Goal: Check status: Check status

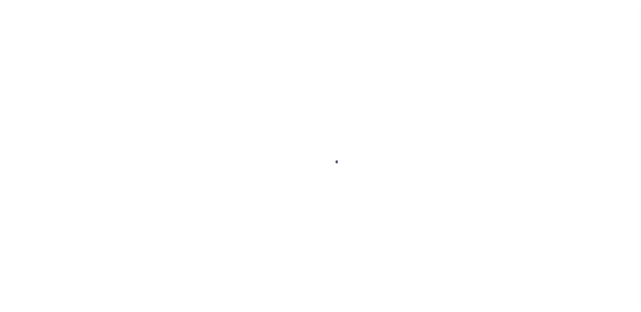
scroll to position [17, 0]
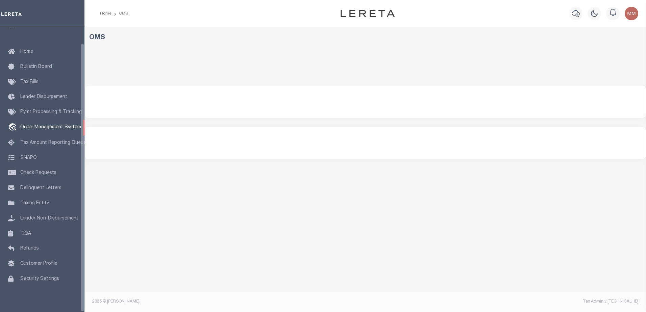
select select "200"
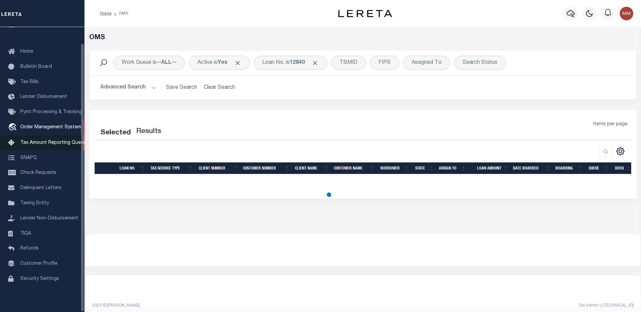
select select "200"
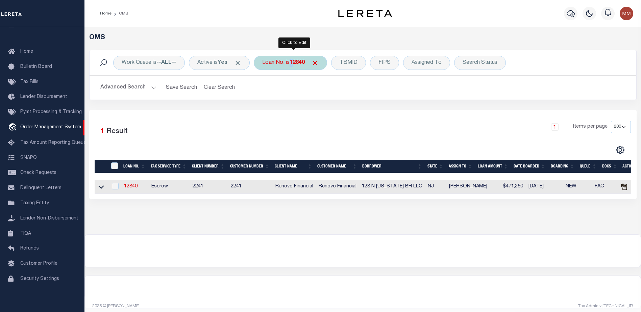
click at [295, 60] on b "12840" at bounding box center [297, 62] width 15 height 5
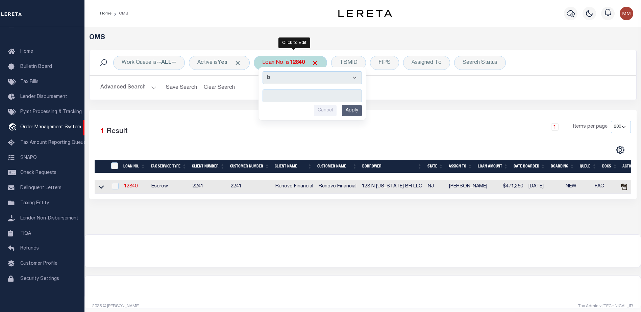
click at [280, 94] on input "text" at bounding box center [312, 96] width 99 height 13
type input "12840"
click at [353, 111] on input "Apply" at bounding box center [352, 110] width 20 height 11
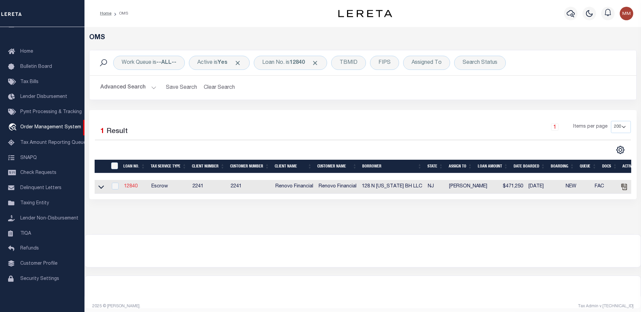
click at [131, 185] on link "12840" at bounding box center [131, 186] width 14 height 5
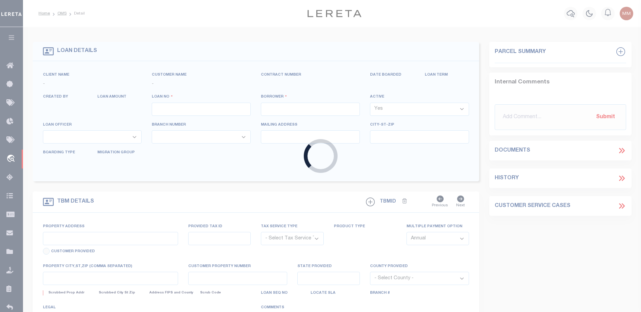
type input "12840"
type input "128 N [US_STATE] BH LLC"
select select
type input "[STREET_ADDRESS]"
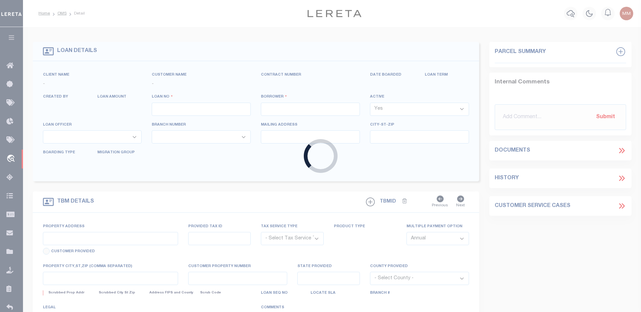
type input "Passaic NJ 07055"
select select "10"
select select "Escrow"
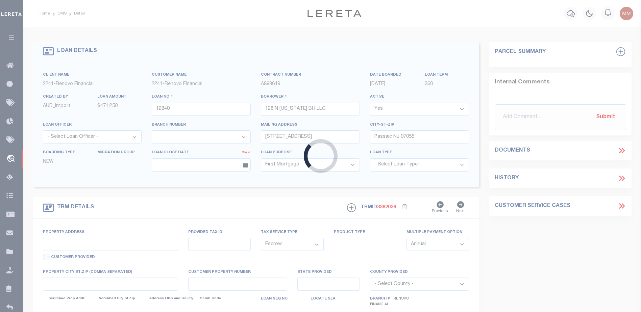
type input "[STREET_ADDRESS][US_STATE]"
select select
type input "[GEOGRAPHIC_DATA]"
type input "a0kUS000002ive9"
type input "NJ"
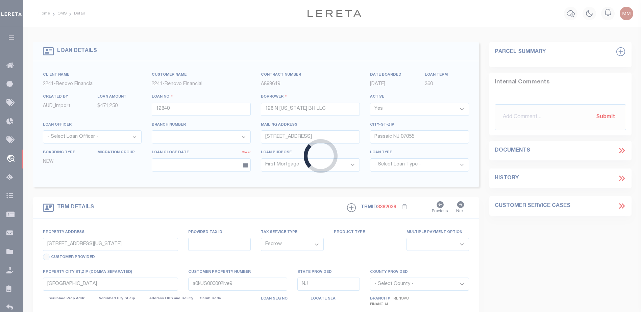
select select
type textarea "LEGAL REQUIRED"
select select "25066"
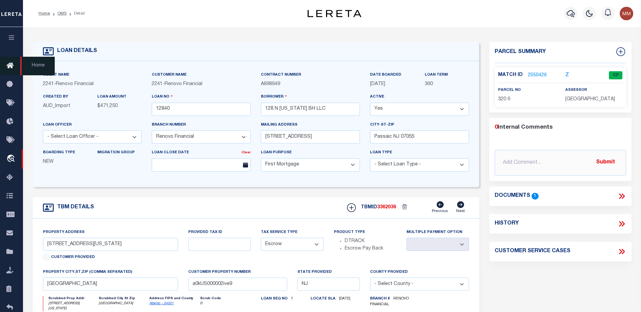
click at [11, 64] on icon at bounding box center [11, 66] width 11 height 8
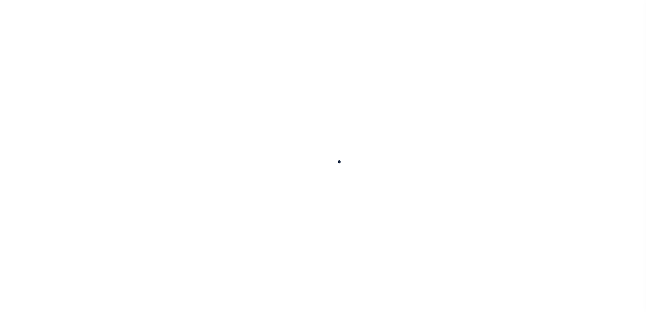
click at [9, 67] on div at bounding box center [323, 156] width 646 height 312
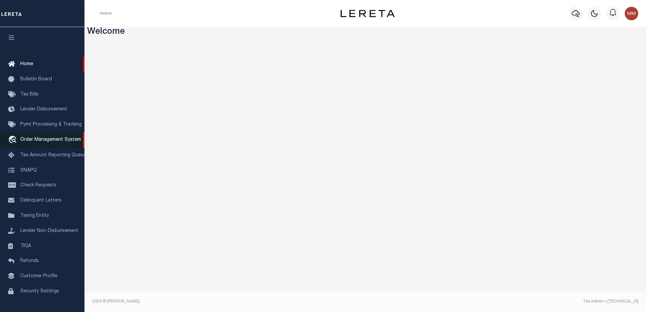
click at [32, 137] on link "travel_explore Order Management System" at bounding box center [42, 140] width 84 height 16
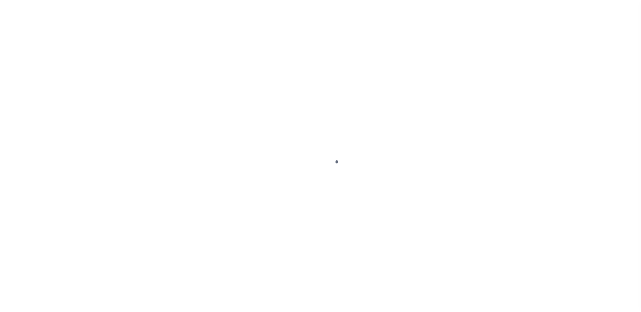
scroll to position [17, 0]
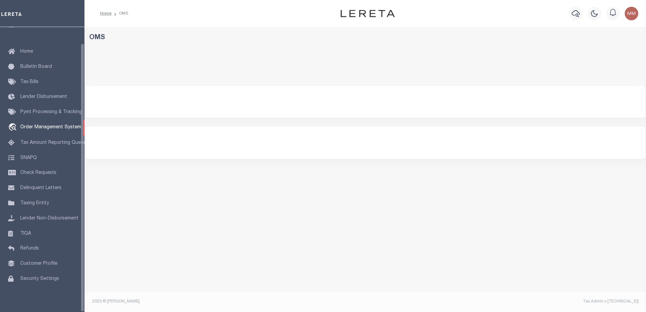
select select "200"
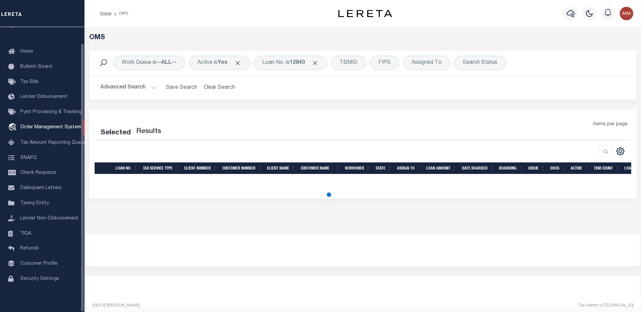
select select "200"
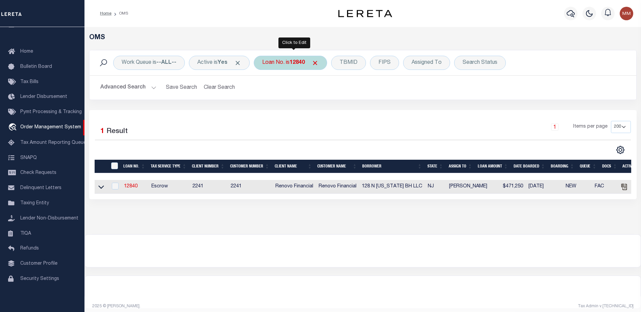
click at [295, 60] on b "12840" at bounding box center [297, 62] width 15 height 5
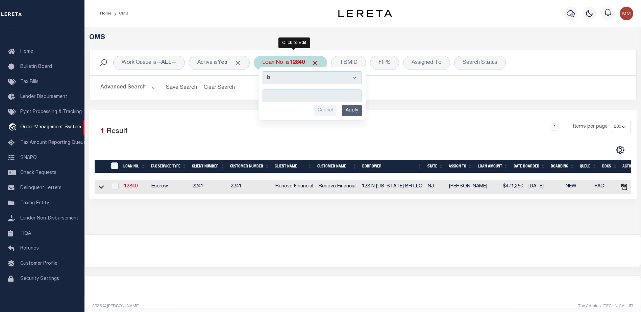
click at [278, 93] on input "text" at bounding box center [312, 96] width 99 height 13
type input "12840"
click at [356, 111] on input "Apply" at bounding box center [352, 110] width 20 height 11
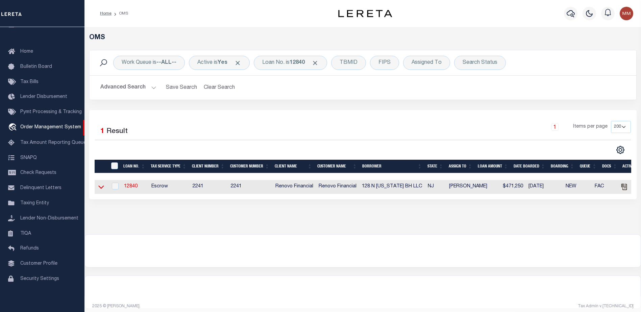
click at [99, 188] on icon at bounding box center [101, 187] width 6 height 7
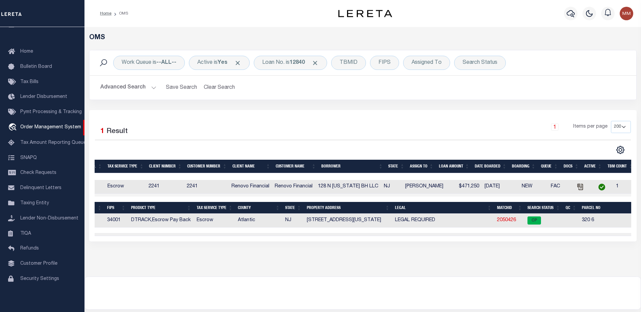
scroll to position [0, 45]
click at [501, 219] on link "2050426" at bounding box center [505, 220] width 19 height 5
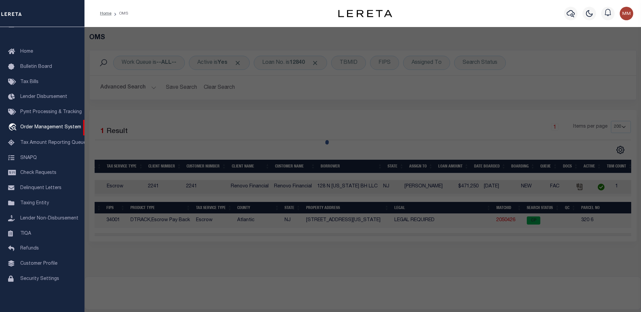
checkbox input "false"
select select "CP"
type input "JN DIAMONDS LLC"
select select
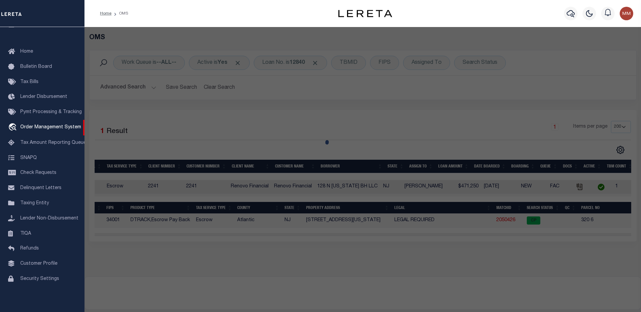
type input "128 N TENNESSEE AVE"
checkbox input "false"
type input "Atlantic City, NJ 08401"
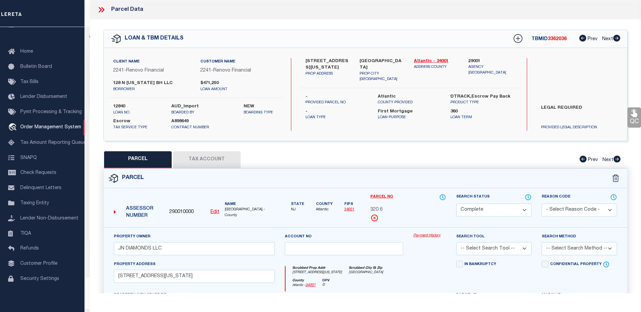
click at [415, 234] on link "Payment History" at bounding box center [429, 236] width 33 height 6
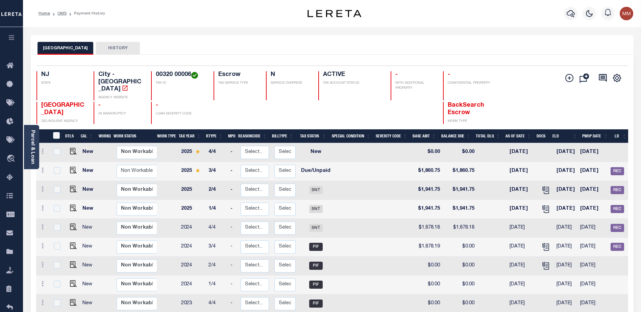
click at [64, 48] on button "ATLANTIC CITY" at bounding box center [66, 48] width 56 height 13
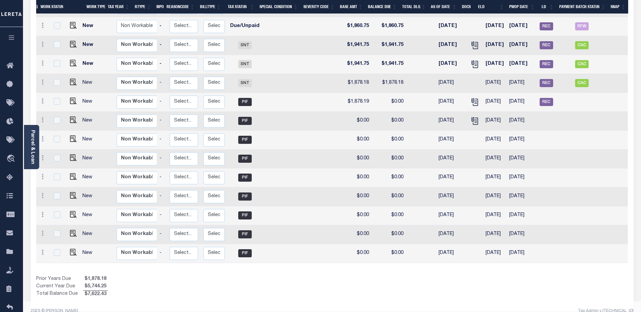
scroll to position [117, 0]
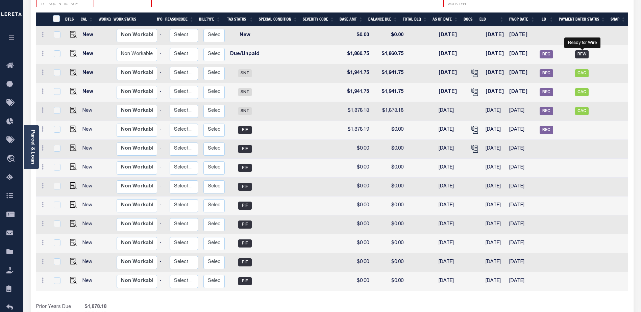
click at [582, 50] on span "RFW" at bounding box center [582, 54] width 14 height 8
checkbox input "true"
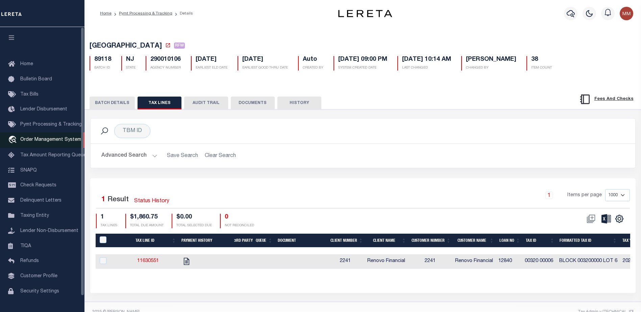
click at [54, 139] on span "Order Management System" at bounding box center [50, 140] width 61 height 5
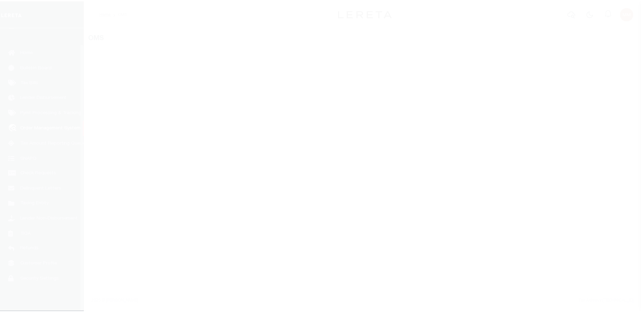
scroll to position [17, 0]
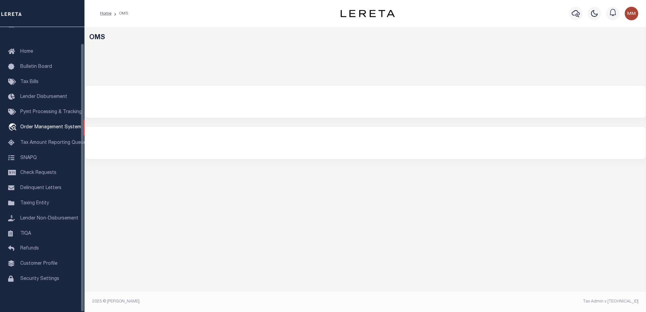
select select "200"
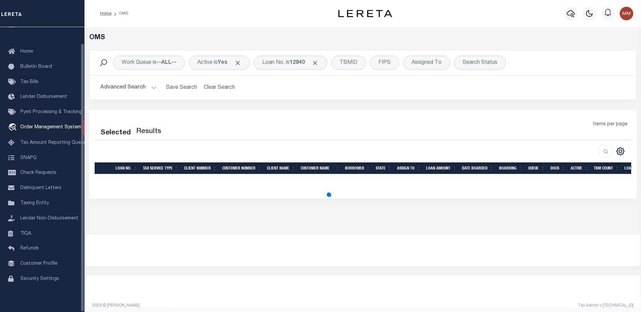
select select "200"
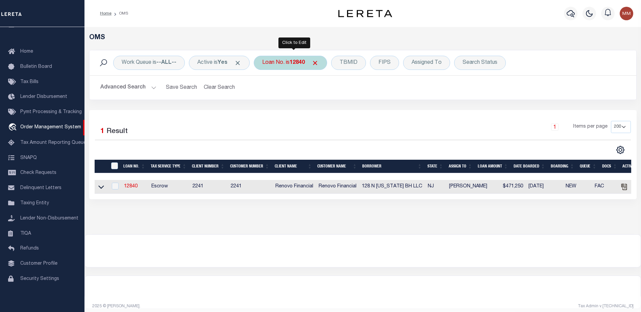
click at [302, 67] on div "Loan No. is 12840" at bounding box center [290, 63] width 73 height 14
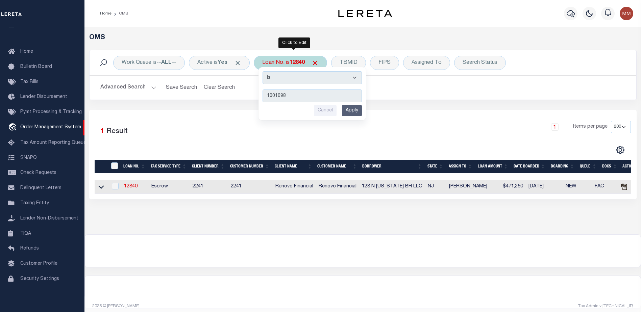
type input "10010984"
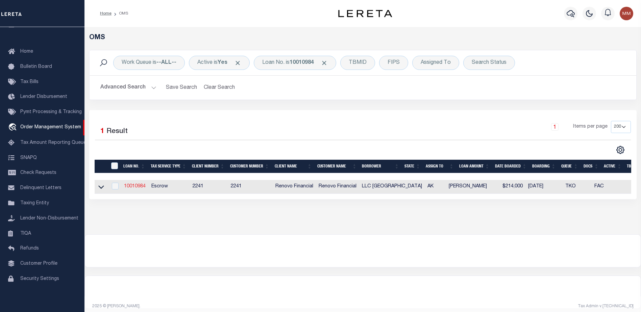
click at [135, 189] on link "10010984" at bounding box center [135, 186] width 22 height 5
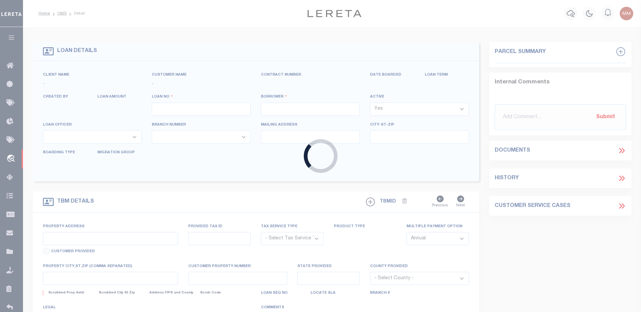
type input "10010984"
type input "LLC EVERTOWN"
select select
type input "2701 W 31ST AVE"
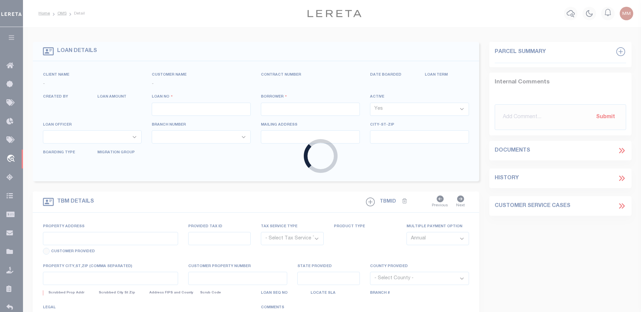
type input "ANCHORAGE AK 99517-1876 NULL"
select select "10"
select select "Escrow"
select select "25067"
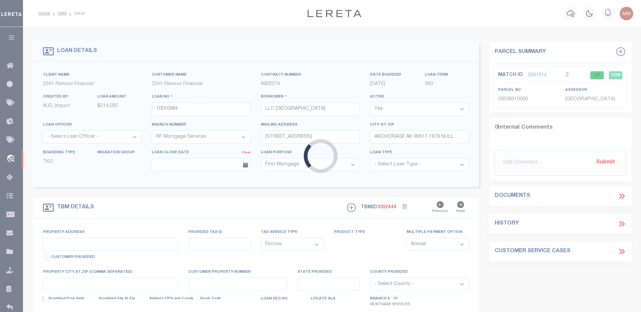
type input "221 DENALI"
type input "00208310000"
select select
type input "ANCHORAGE AK 995012411"
type input "a0kUS000006jhi6"
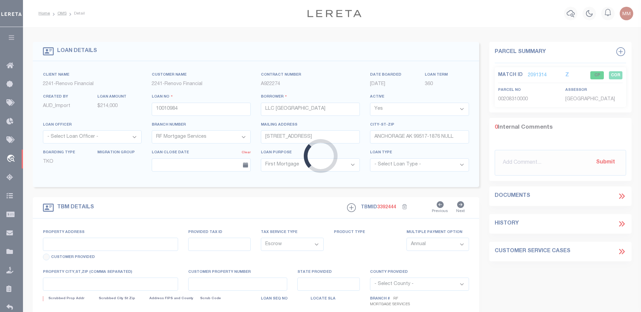
type input "AK"
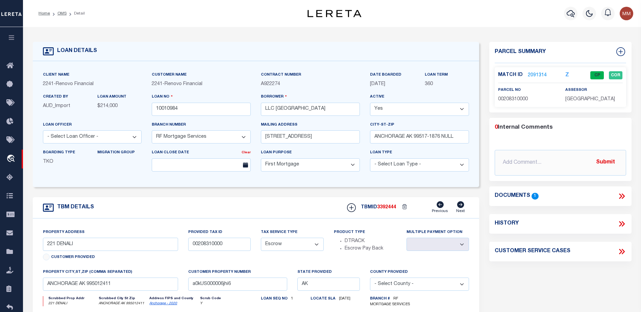
click at [534, 73] on link "2091314" at bounding box center [537, 75] width 19 height 7
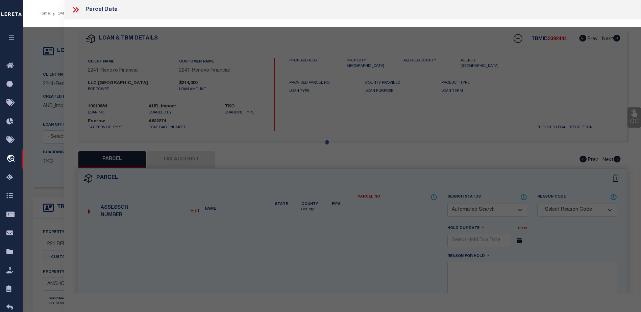
checkbox input "false"
select select "CP"
select select "ACT"
type input "EVERTOWN LLC"
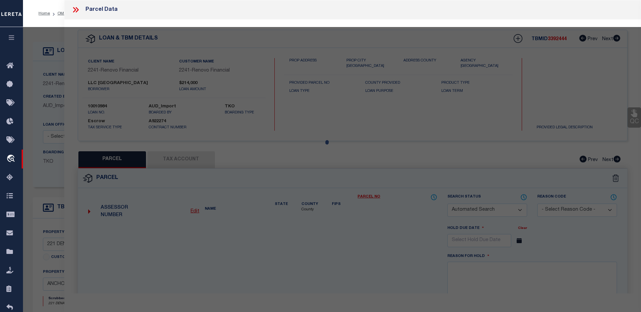
select select "AGW"
select select "ADD"
type input "221 DENALI ST"
type input "ANCHORAGE AK 99501"
type textarea "EAST ADDITION BLK 37 LT 6 S2 OF ACRELT 2"
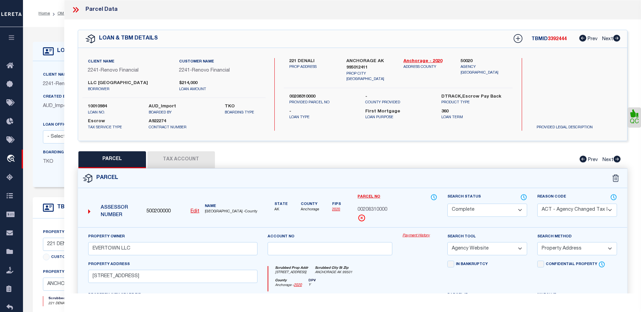
click at [410, 236] on link "Payment History" at bounding box center [420, 236] width 35 height 6
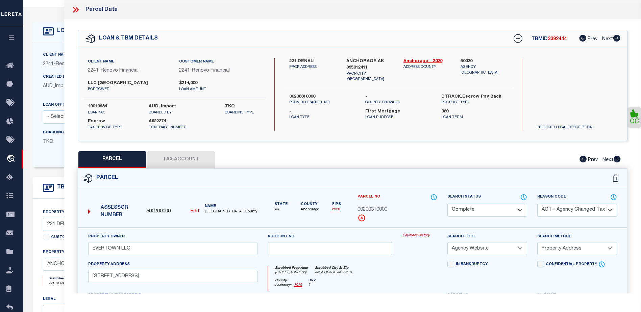
scroll to position [34, 0]
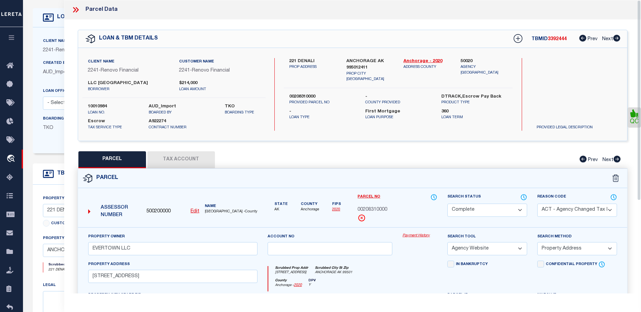
click at [611, 206] on select "- Select Reason Code - 099 - Other (Provide additional detail) ACT - Agency Cha…" at bounding box center [577, 210] width 80 height 13
click at [610, 209] on select "- Select Reason Code - 099 - Other (Provide additional detail) ACT - Agency Cha…" at bounding box center [577, 210] width 80 height 13
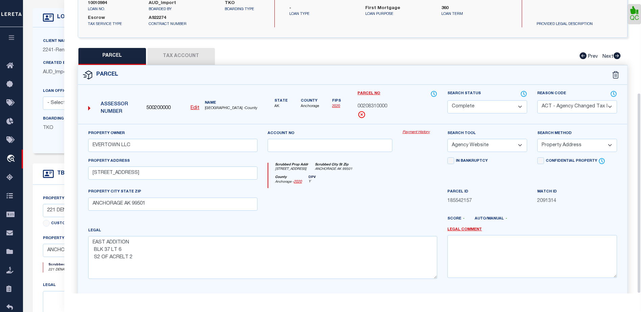
scroll to position [136, 0]
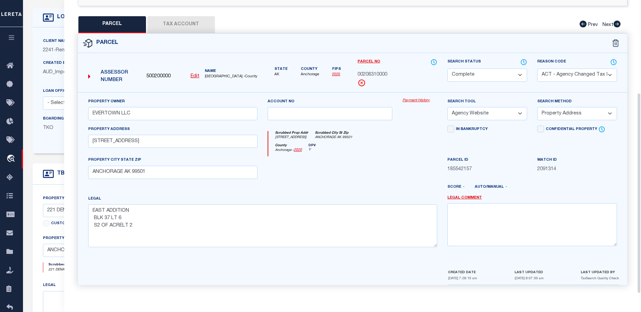
click at [192, 74] on u "Edit" at bounding box center [195, 76] width 9 height 5
type input "500200000"
type input "00208310000"
select select "CP"
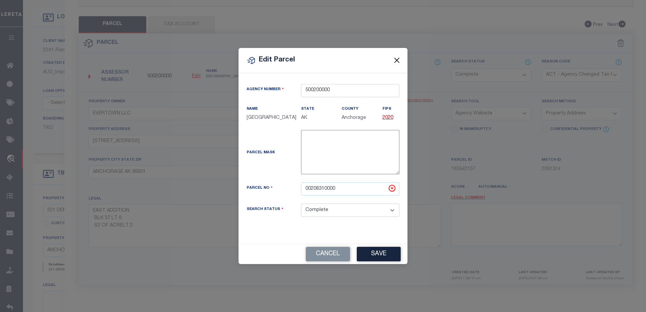
click at [400, 58] on button "Close" at bounding box center [397, 60] width 9 height 9
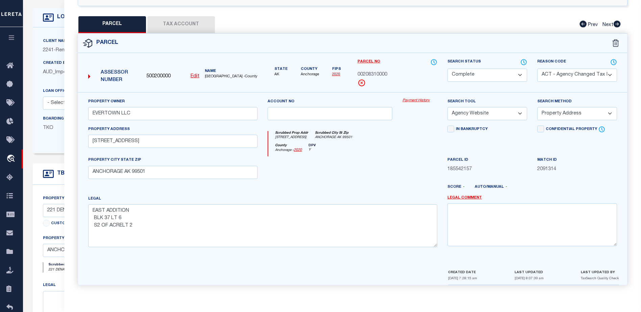
click at [181, 22] on button "Tax Account" at bounding box center [181, 24] width 68 height 17
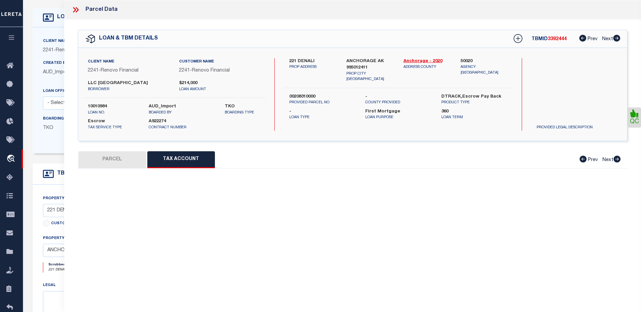
select select "100"
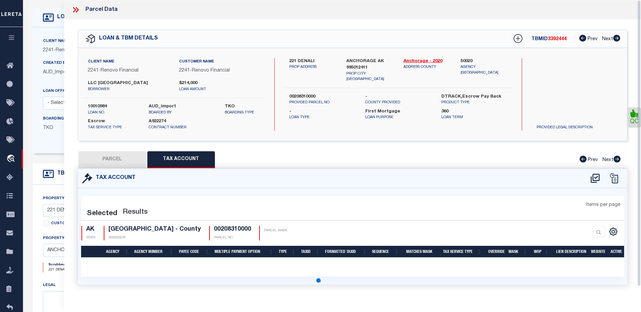
select select "100"
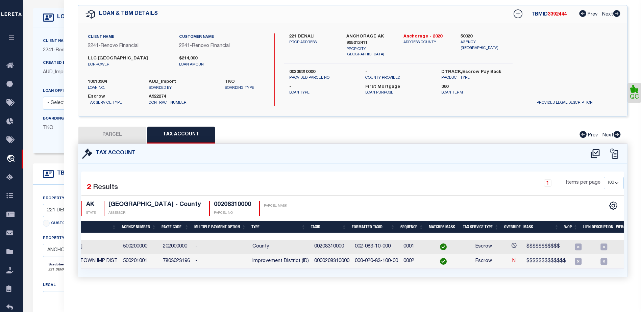
scroll to position [0, 98]
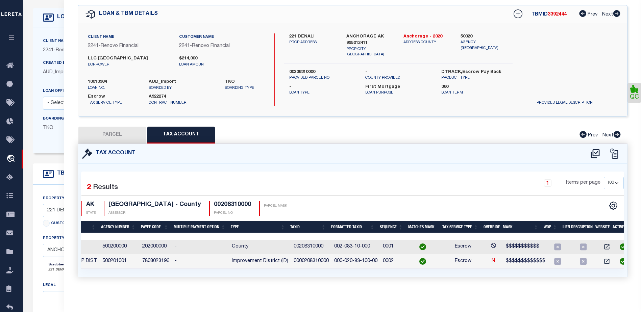
drag, startPoint x: 339, startPoint y: 281, endPoint x: 118, endPoint y: 265, distance: 221.6
click at [118, 265] on div "Tax Account 2 1" at bounding box center [353, 219] width 560 height 150
click at [190, 23] on div "Client Name 2241 - Renovo Financial Customer Name 2241 - Renovo Financial LLC E…" at bounding box center [352, 69] width 549 height 93
click at [9, 65] on icon at bounding box center [11, 66] width 11 height 8
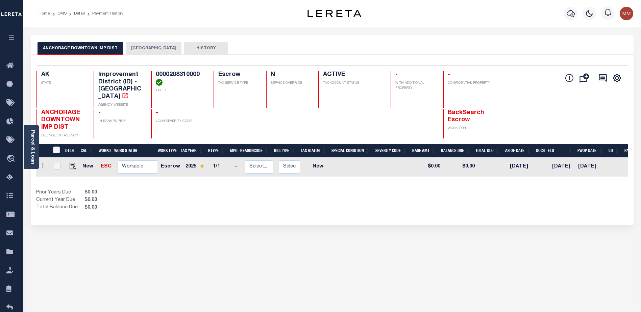
scroll to position [0, 66]
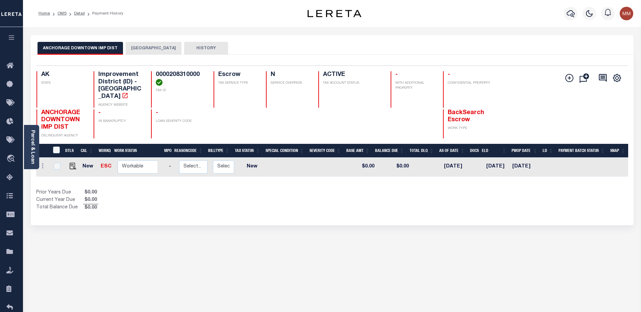
click at [164, 50] on button "[GEOGRAPHIC_DATA]" at bounding box center [154, 48] width 56 height 13
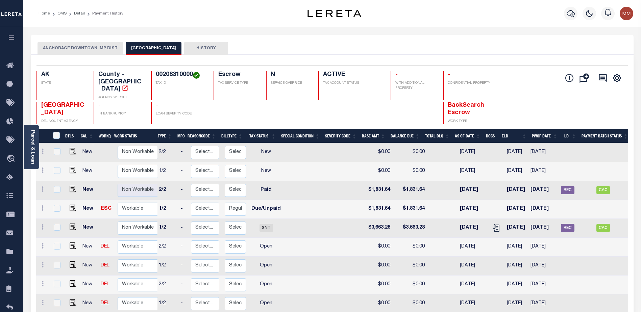
scroll to position [0, 71]
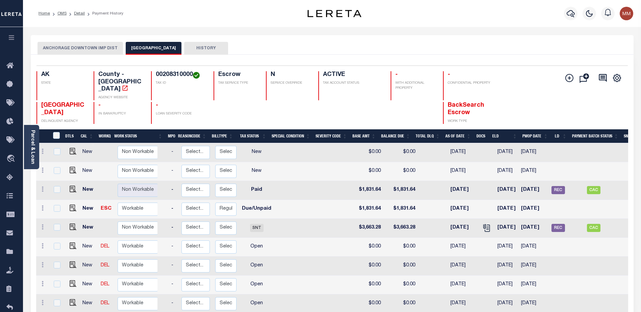
click at [121, 72] on h4 "County - [GEOGRAPHIC_DATA]" at bounding box center [120, 82] width 45 height 22
click at [142, 50] on button "[GEOGRAPHIC_DATA]" at bounding box center [154, 48] width 56 height 13
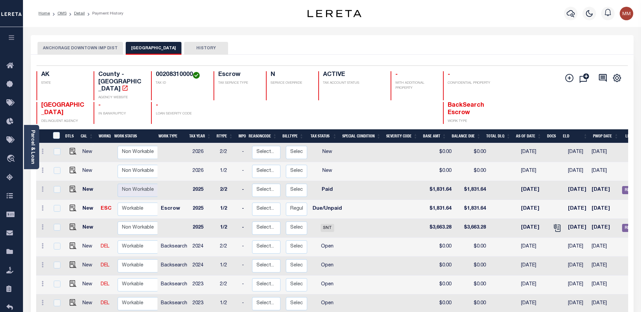
click at [106, 48] on button "ANCHORAGE DOWNTOWN IMP DIST" at bounding box center [81, 48] width 86 height 13
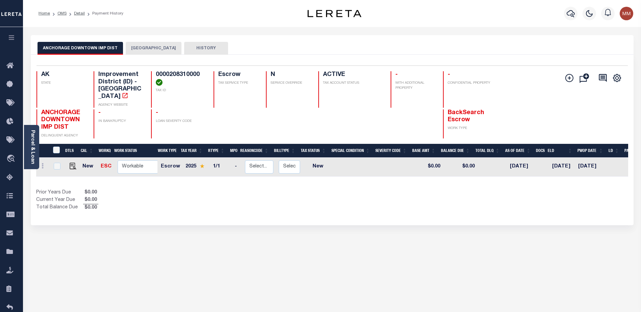
click at [220, 48] on button "HISTORY" at bounding box center [206, 48] width 44 height 13
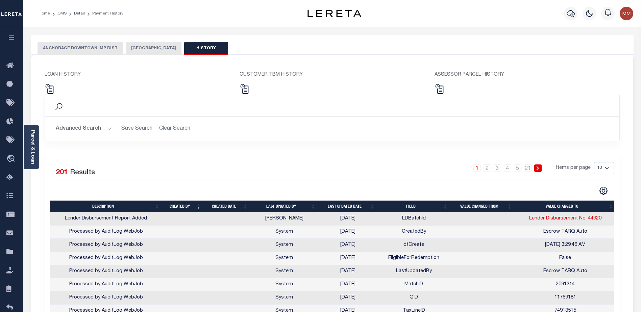
click at [134, 48] on button "[GEOGRAPHIC_DATA]" at bounding box center [154, 48] width 56 height 13
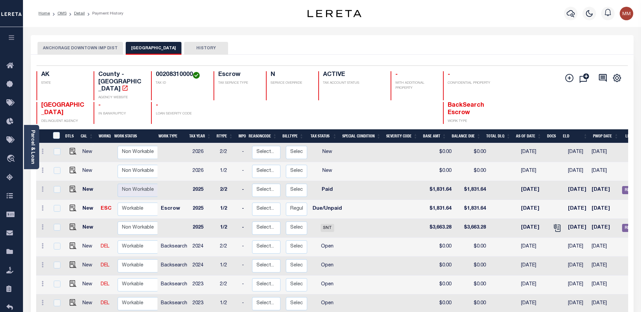
click at [101, 48] on button "ANCHORAGE DOWNTOWN IMP DIST" at bounding box center [81, 48] width 86 height 13
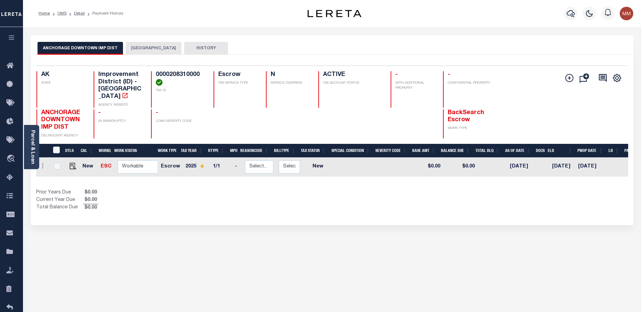
click at [101, 48] on button "ANCHORAGE DOWNTOWN IMP DIST" at bounding box center [81, 48] width 86 height 13
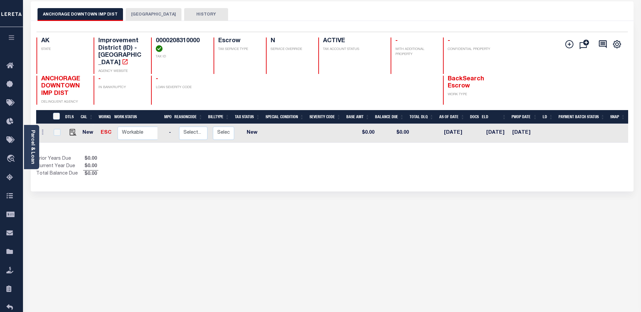
scroll to position [0, 0]
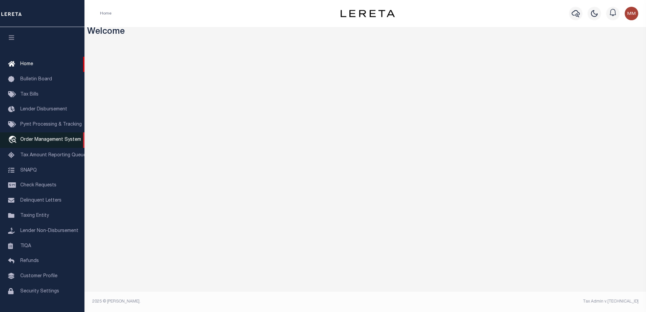
click at [49, 142] on span "Order Management System" at bounding box center [50, 140] width 61 height 5
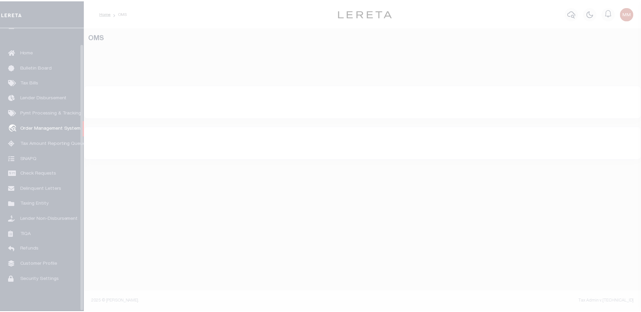
scroll to position [17, 0]
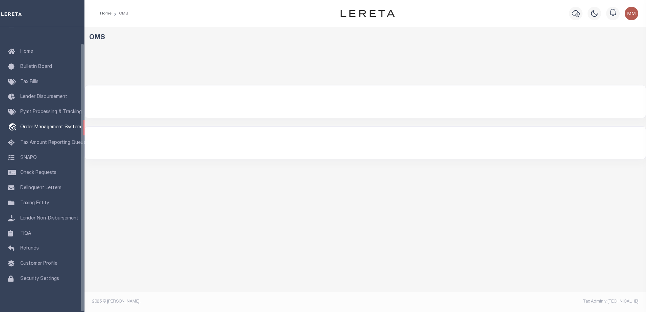
select select "200"
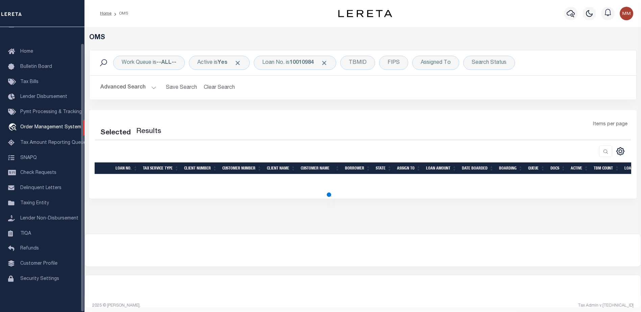
select select "200"
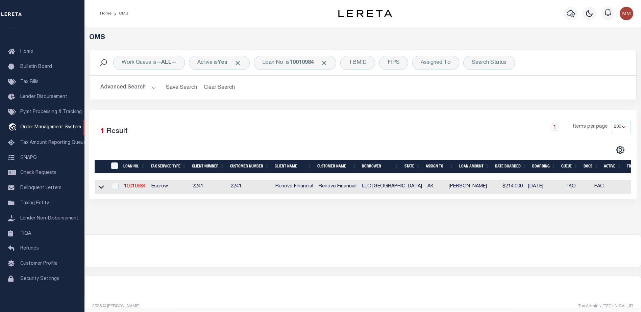
scroll to position [0, 32]
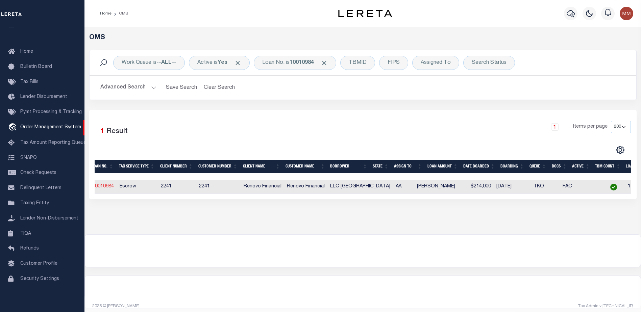
click at [105, 187] on link "10010984" at bounding box center [103, 186] width 22 height 5
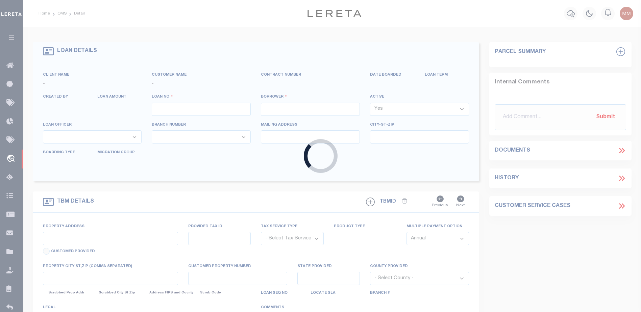
type input "10010984"
type input "LLC EVERTOWN"
select select
type input "2701 W 31ST AVE"
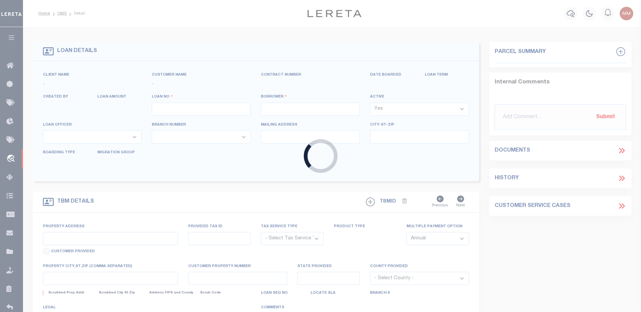
type input "ANCHORAGE AK 99517-1876 NULL"
select select "10"
select select "Escrow"
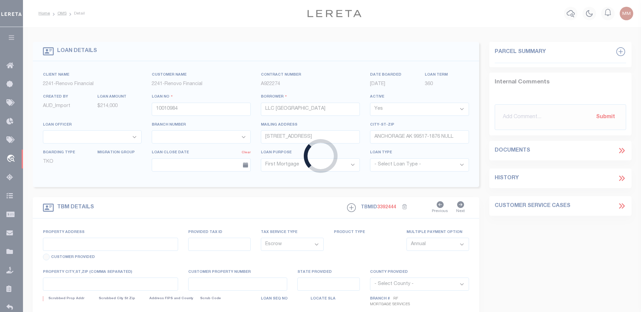
type input "221 DENALI"
type input "00208310000"
select select
type input "ANCHORAGE AK 995012411"
type input "a0kUS000006jhi6"
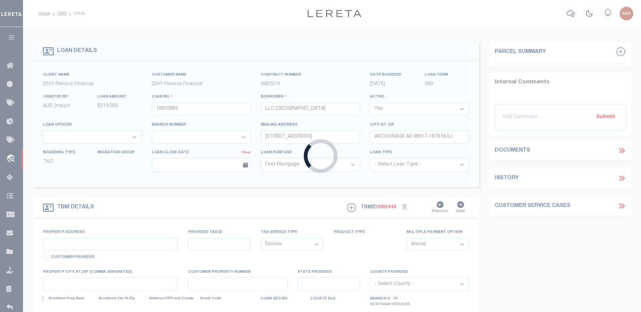
type input "AK"
select select "25067"
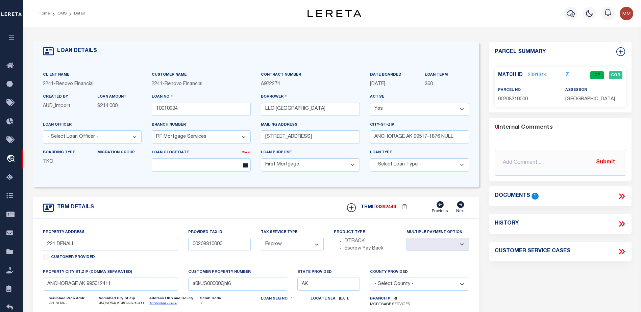
click at [535, 76] on link "2091314" at bounding box center [537, 75] width 19 height 7
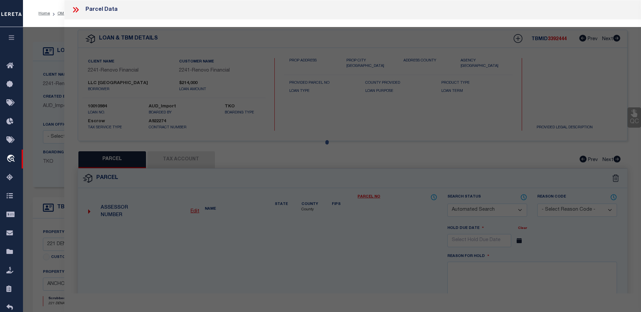
checkbox input "false"
select select "CP"
select select "ACT"
type input "EVERTOWN LLC"
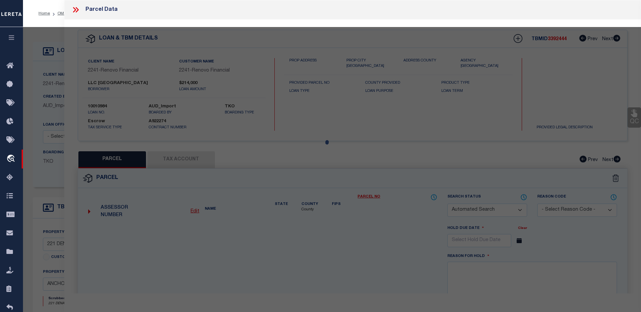
select select "AGW"
select select "ADD"
type input "221 DENALI ST"
type input "ANCHORAGE AK 99501"
type textarea "EAST ADDITION BLK 37 LT 6 S2 OF ACRELT 2"
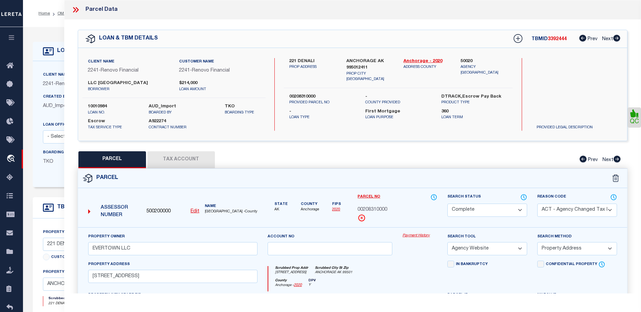
click at [417, 234] on link "Payment History" at bounding box center [420, 236] width 35 height 6
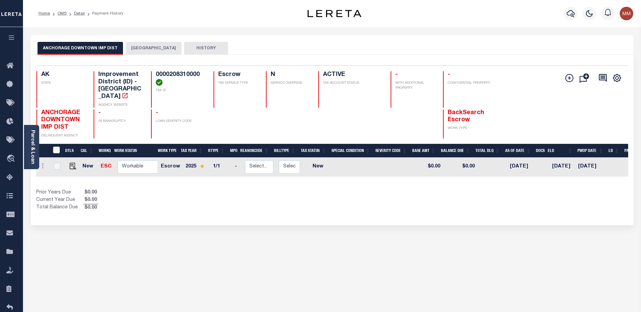
click at [116, 81] on h4 "Improvement District (ID) - [GEOGRAPHIC_DATA]" at bounding box center [120, 85] width 45 height 29
click at [150, 47] on button "[GEOGRAPHIC_DATA]" at bounding box center [154, 48] width 56 height 13
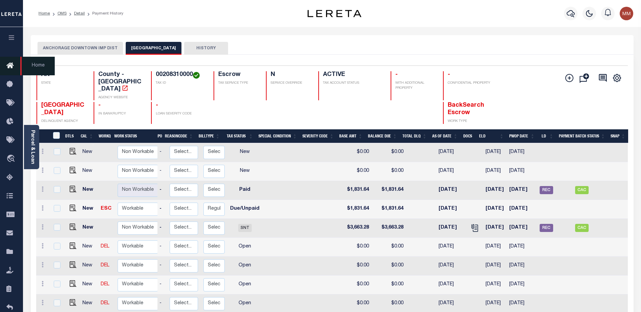
click at [8, 69] on icon at bounding box center [11, 66] width 11 height 8
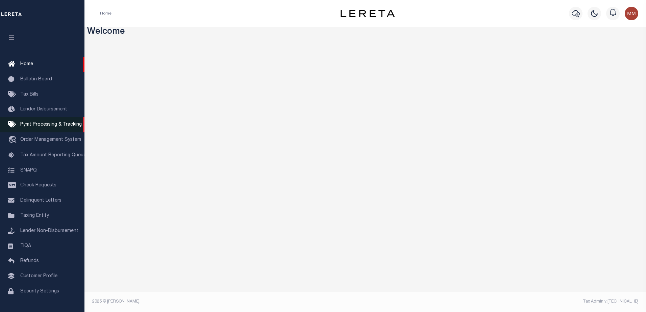
click at [46, 129] on link "Pymt Processing & Tracking" at bounding box center [42, 124] width 84 height 15
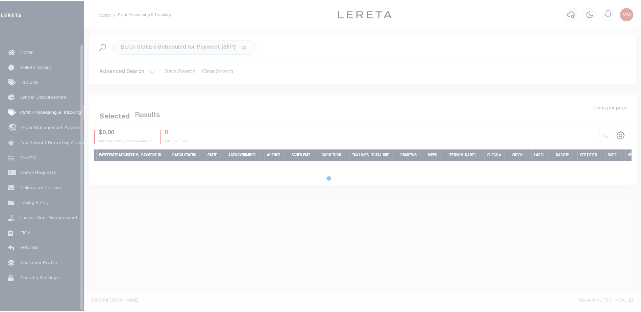
scroll to position [17, 0]
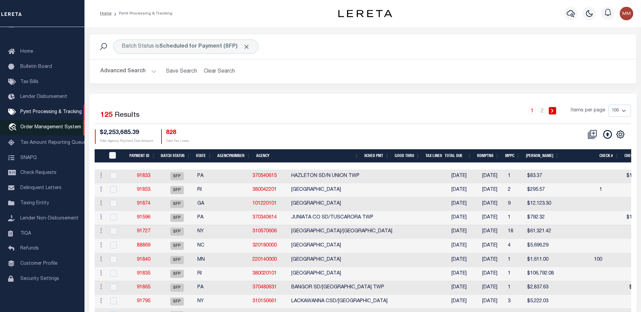
click at [61, 125] on span "Order Management System" at bounding box center [50, 127] width 61 height 5
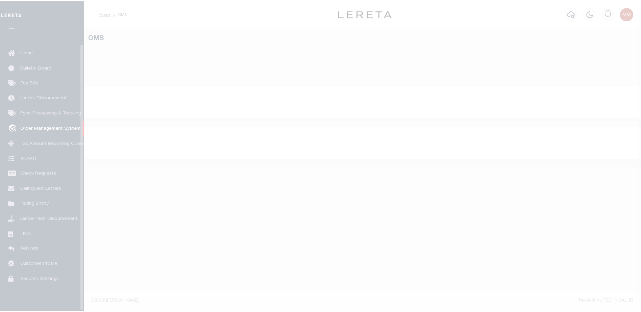
scroll to position [17, 0]
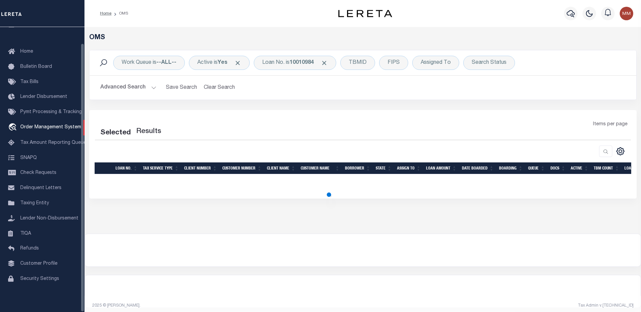
select select "200"
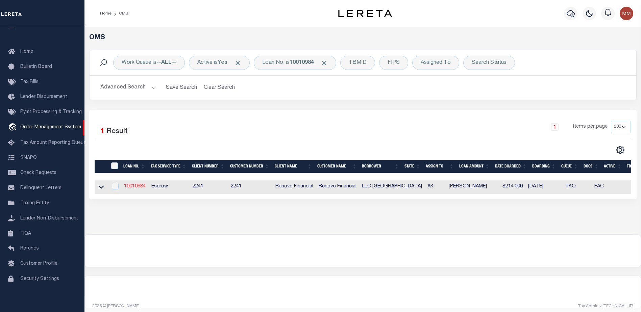
click at [145, 189] on link "10010984" at bounding box center [135, 186] width 22 height 5
type input "10010984"
type input "LLC [GEOGRAPHIC_DATA]"
select select
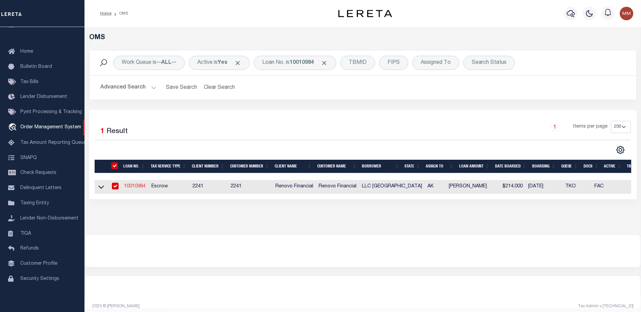
type input "[STREET_ADDRESS]"
type input "ANCHORAGE AK 99517-1876 NULL"
select select "10"
select select "Escrow"
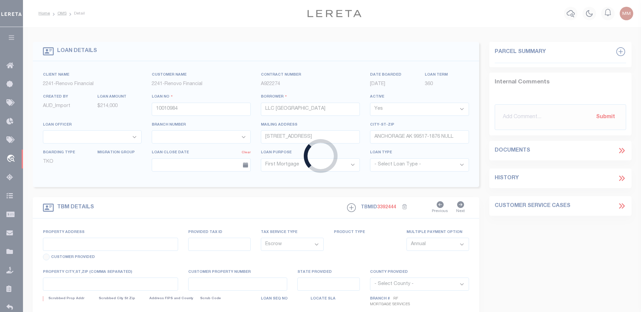
type input "221 DENALI"
type input "00208310000"
select select
type input "ANCHORAGE AK 995012411"
type input "a0kUS000006jhi6"
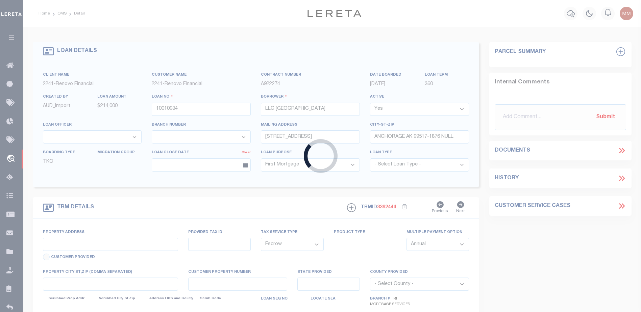
type input "AK"
select select "25067"
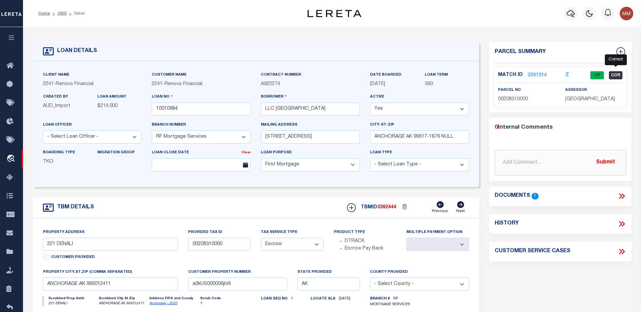
click at [615, 74] on span "COR" at bounding box center [616, 75] width 14 height 8
click at [599, 73] on span "CP" at bounding box center [597, 75] width 14 height 8
click at [529, 75] on link "2091314" at bounding box center [537, 75] width 19 height 7
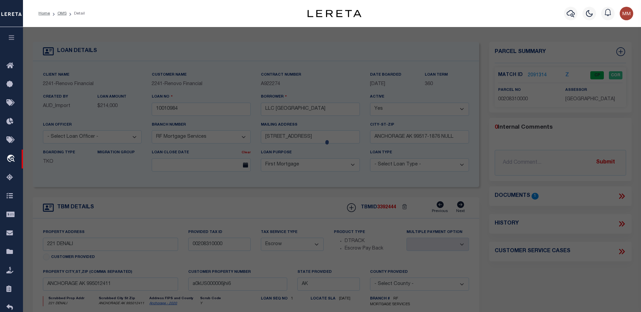
checkbox input "false"
select select "CP"
select select "ACT"
type input "EVERTOWN LLC"
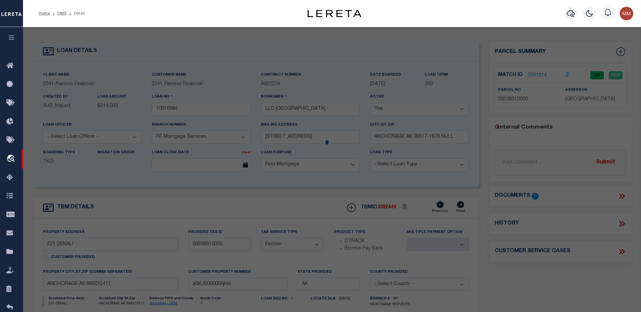
select select "AGW"
select select "ADD"
type input "221 DENALI ST"
type input "ANCHORAGE AK 99501"
type textarea "EAST ADDITION BLK 37 LT 6 S2 OF ACRELT 2"
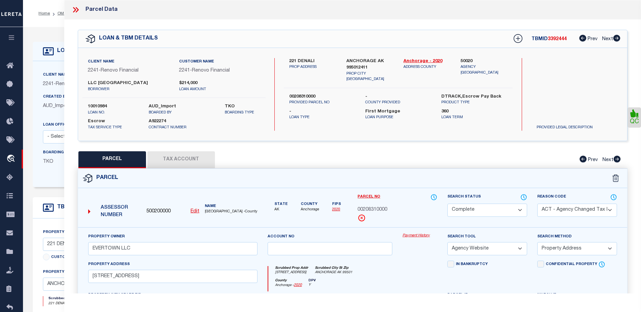
click at [422, 235] on link "Payment History" at bounding box center [420, 236] width 35 height 6
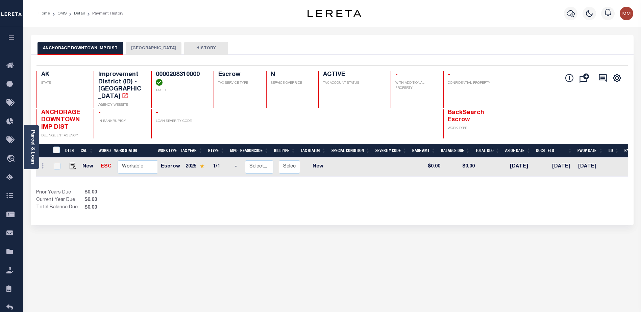
click at [156, 45] on button "[GEOGRAPHIC_DATA]" at bounding box center [154, 48] width 56 height 13
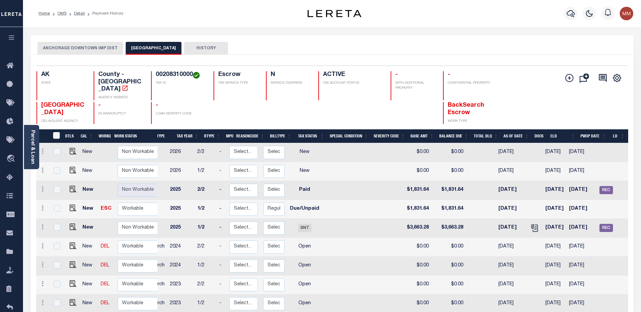
scroll to position [0, 23]
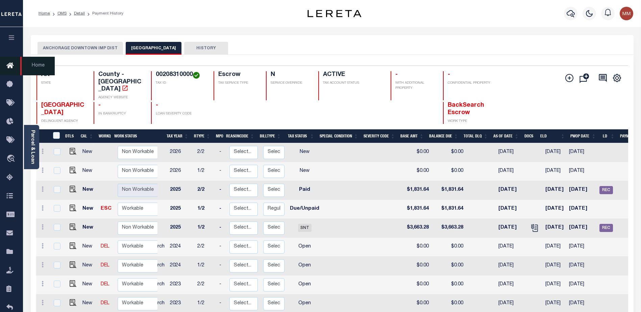
click at [8, 64] on icon at bounding box center [11, 66] width 11 height 8
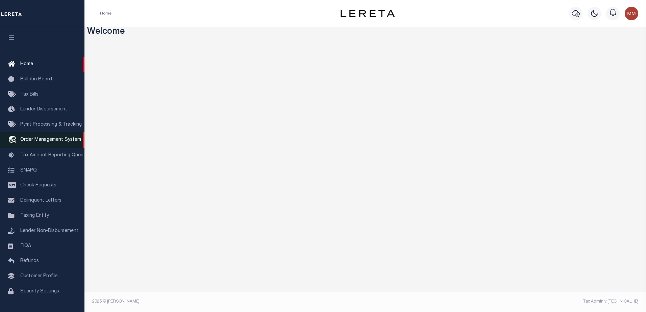
click at [42, 140] on span "Order Management System" at bounding box center [50, 140] width 61 height 5
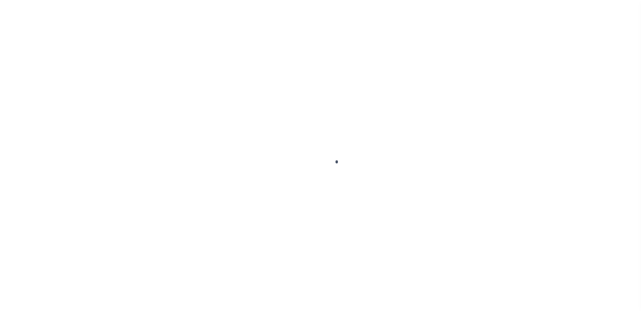
scroll to position [17, 0]
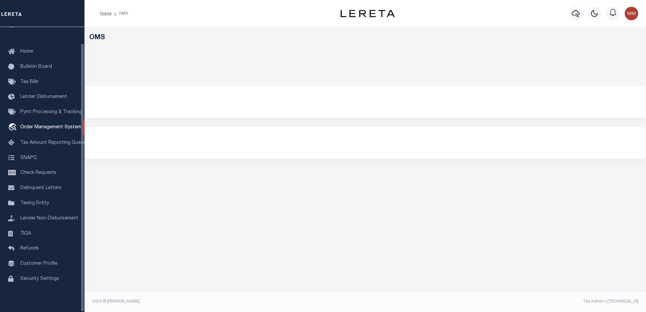
select select "200"
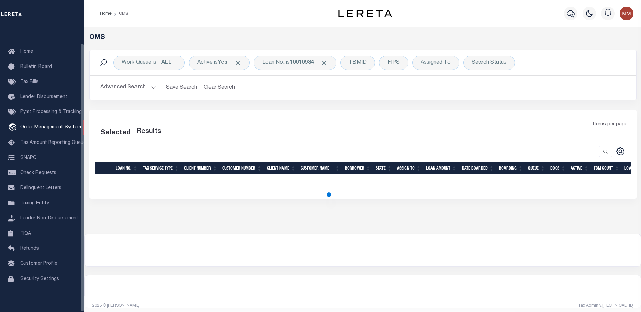
select select "200"
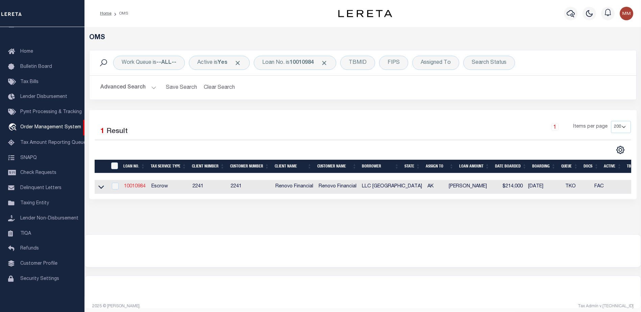
click at [141, 187] on link "10010984" at bounding box center [135, 186] width 22 height 5
type input "10010984"
type input "LLC [GEOGRAPHIC_DATA]"
select select
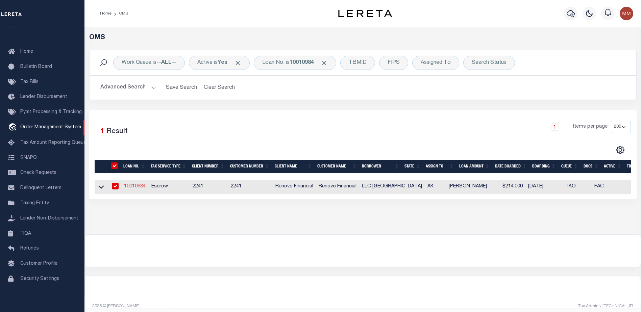
type input "[STREET_ADDRESS]"
type input "ANCHORAGE AK 99517-1876 NULL"
select select "10"
select select "Escrow"
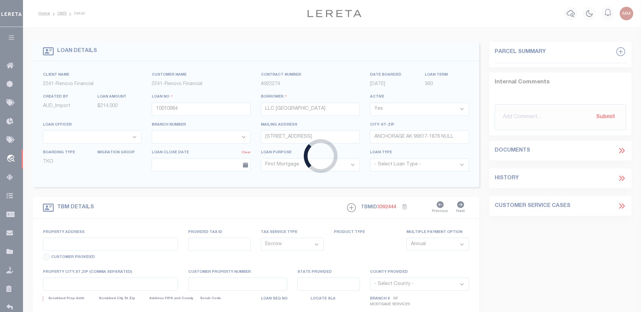
select select "25067"
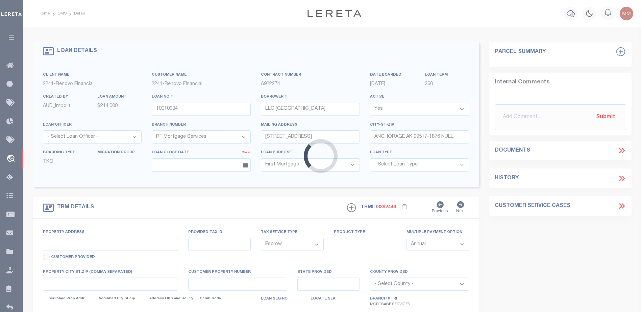
type input "221 DENALI"
type input "00208310000"
select select
type input "ANCHORAGE AK 995012411"
type input "a0kUS000006jhi6"
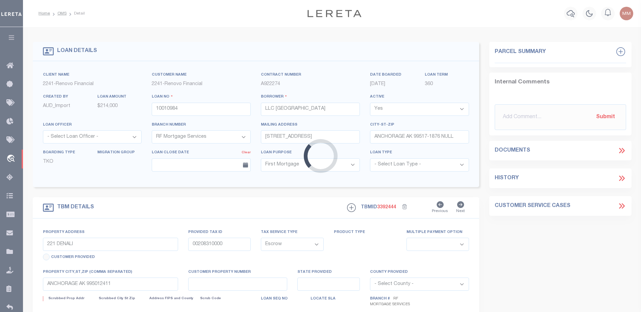
type input "AK"
